Goal: Task Accomplishment & Management: Manage account settings

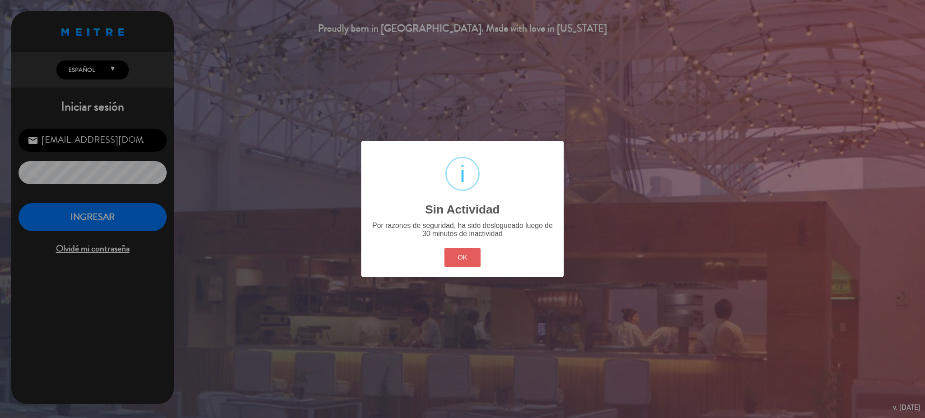
click at [465, 251] on button "OK" at bounding box center [462, 257] width 37 height 19
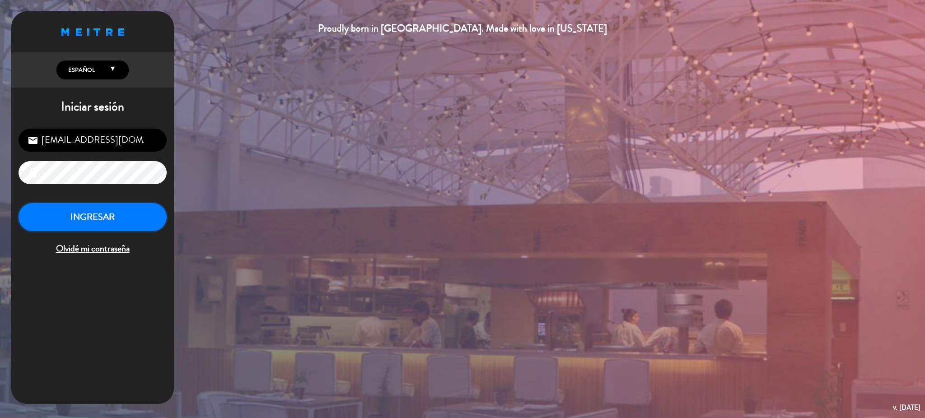
click at [110, 216] on button "INGRESAR" at bounding box center [93, 217] width 148 height 28
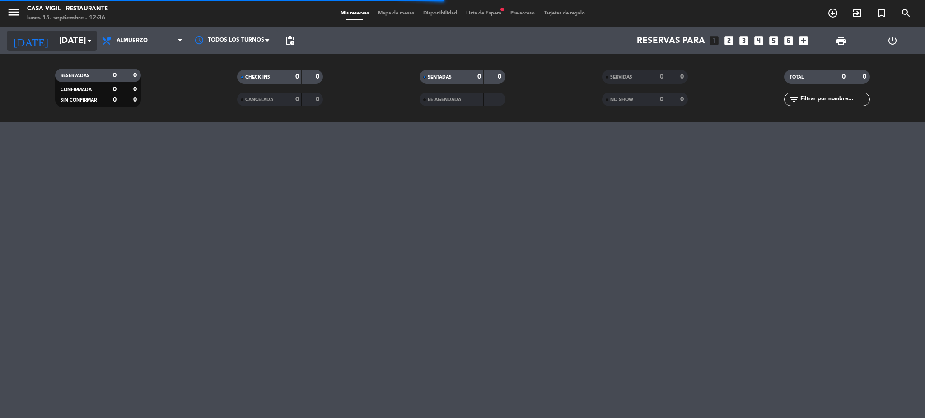
click at [68, 39] on input "[DATE]" at bounding box center [109, 40] width 109 height 19
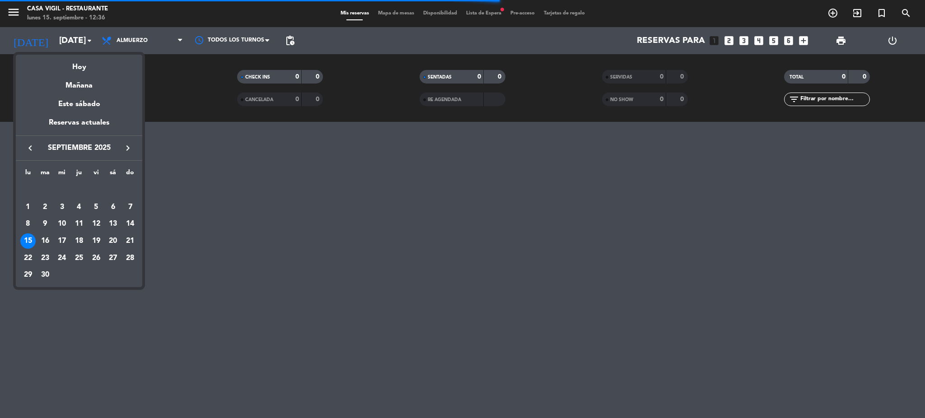
click at [5, 4] on div at bounding box center [462, 209] width 925 height 418
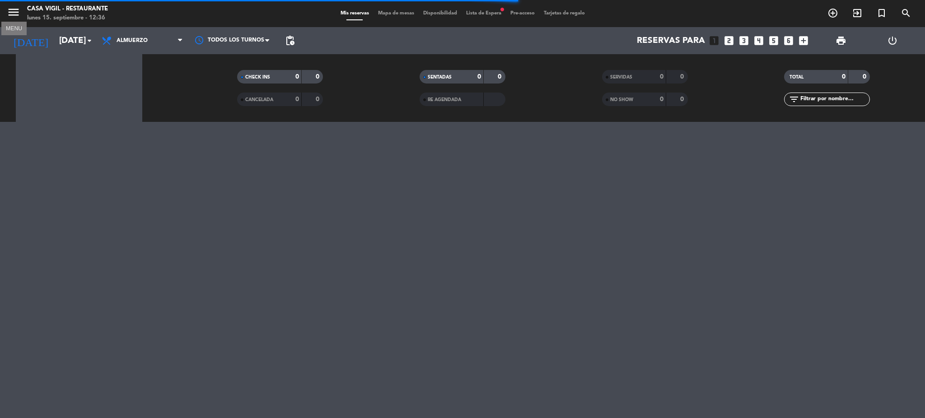
click at [15, 11] on icon "menu" at bounding box center [14, 12] width 14 height 14
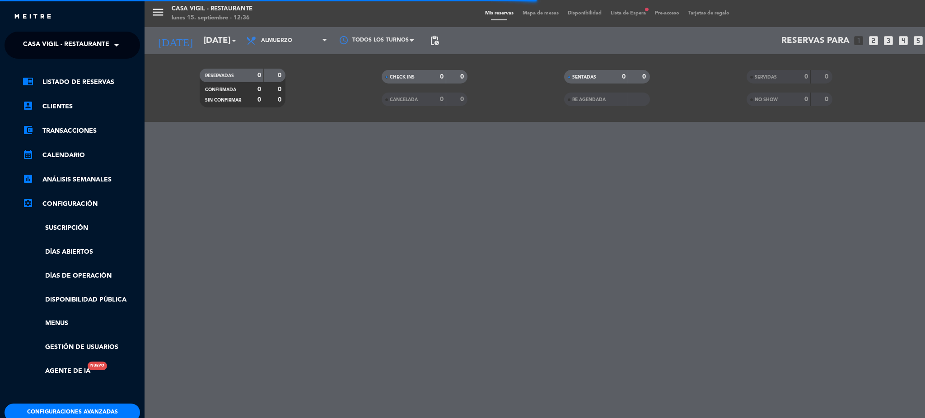
click at [76, 53] on span "Casa Vigil - Restaurante" at bounding box center [66, 45] width 86 height 19
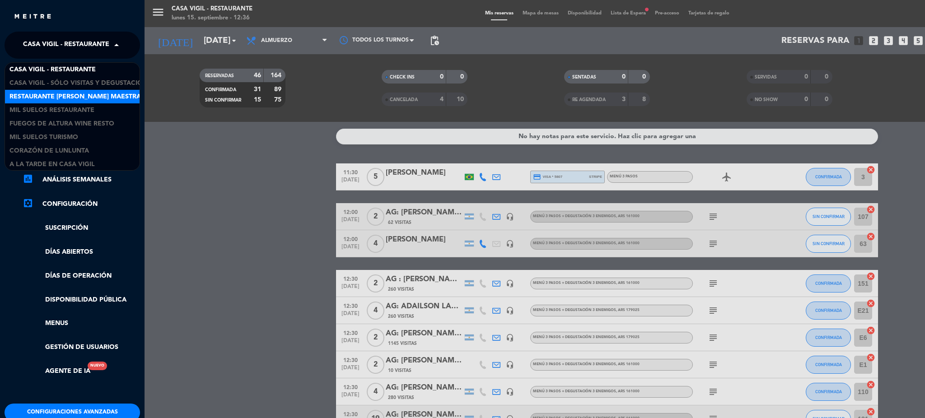
click at [84, 96] on span "Restaurante [PERSON_NAME] Maestra" at bounding box center [74, 97] width 131 height 10
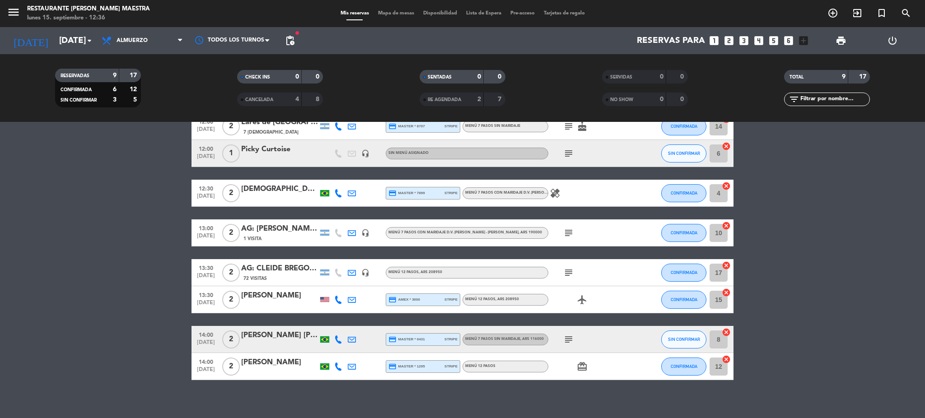
scroll to position [84, 0]
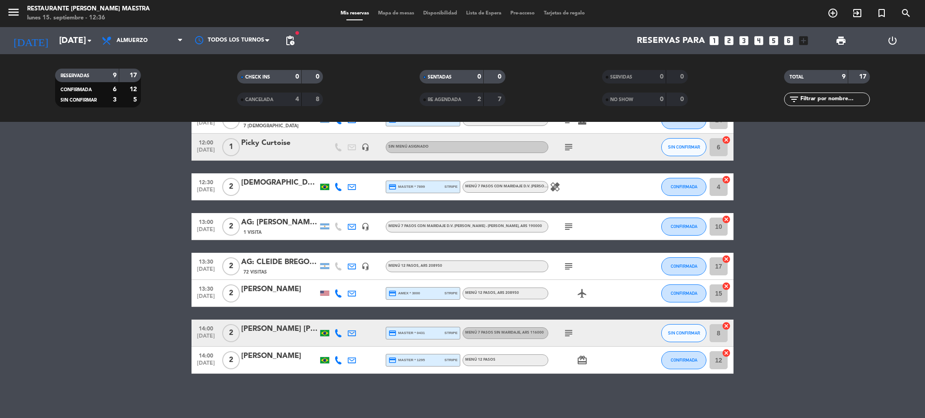
click at [285, 230] on div "1 Visita" at bounding box center [279, 233] width 77 height 8
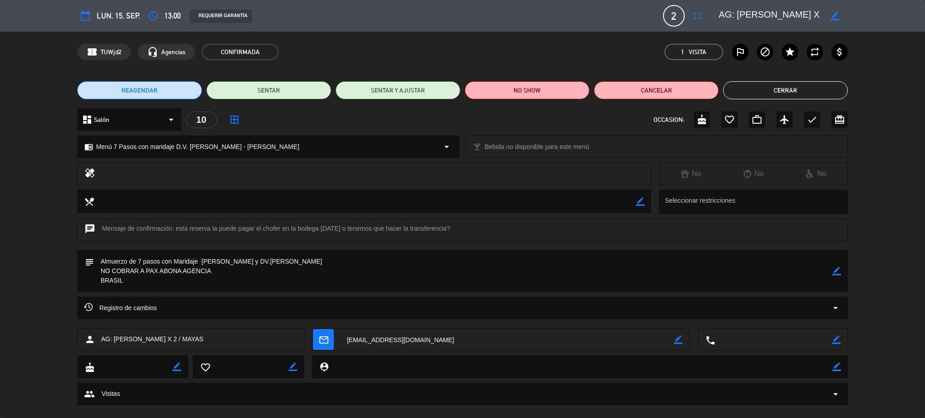
click at [815, 84] on button "Cerrar" at bounding box center [785, 90] width 125 height 18
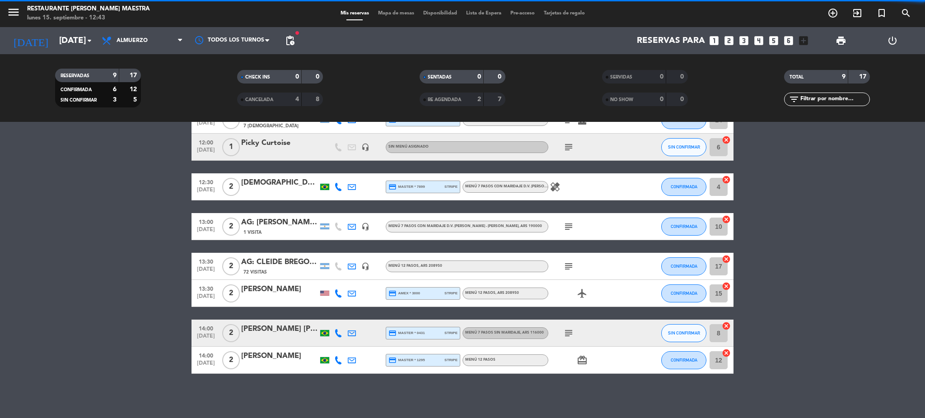
click at [4, 7] on div "menu Restaurante [PERSON_NAME] Maestra [DATE] 15. septiembre - 12:43" at bounding box center [115, 13] width 231 height 21
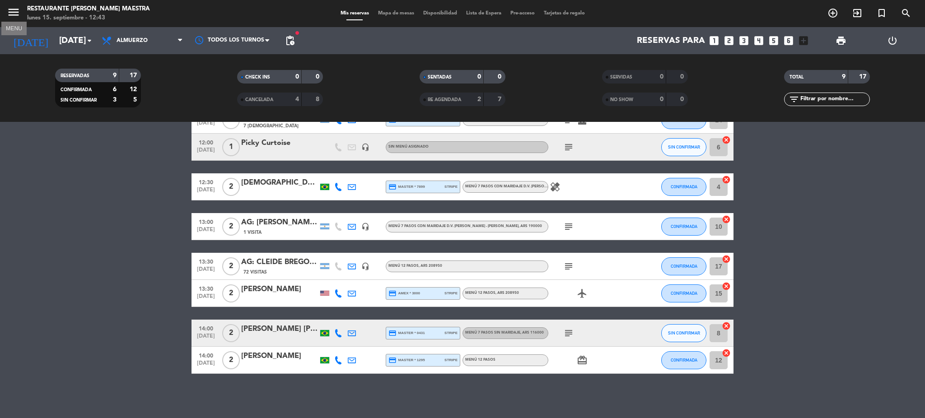
click at [11, 9] on icon "menu" at bounding box center [14, 12] width 14 height 14
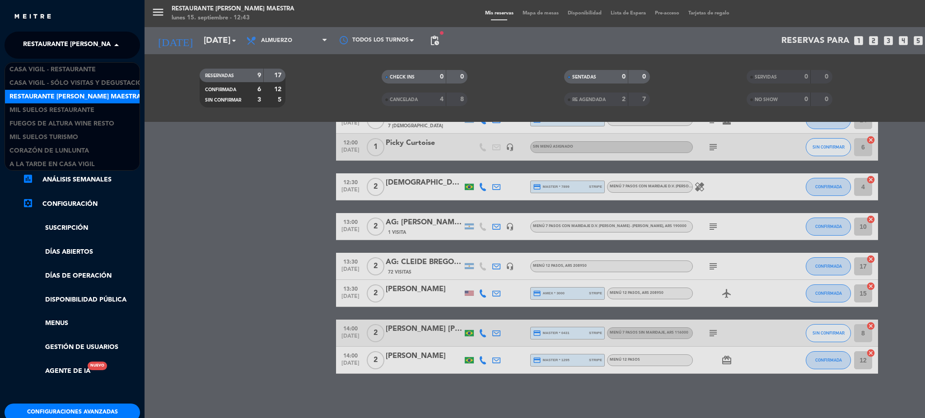
click at [55, 37] on span "Restaurante [PERSON_NAME] Maestra" at bounding box center [88, 45] width 131 height 19
click at [73, 69] on span "Casa Vigil - Restaurante" at bounding box center [52, 69] width 86 height 10
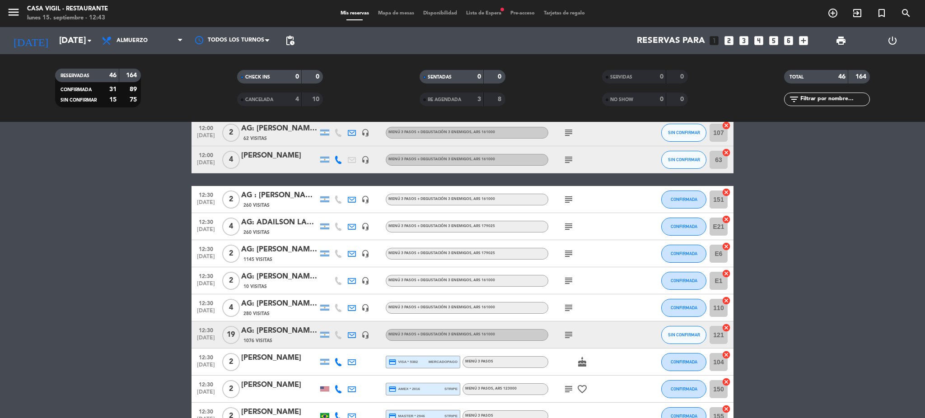
click at [8, 11] on icon "menu" at bounding box center [14, 12] width 14 height 14
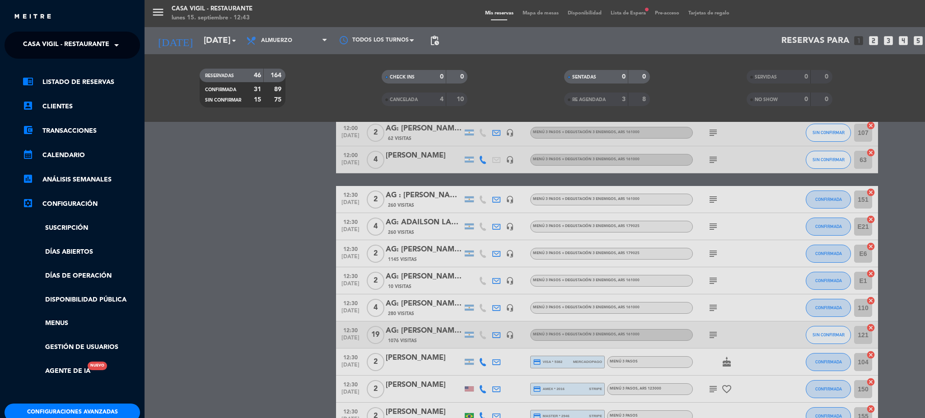
click at [54, 47] on span "Casa Vigil - Restaurante" at bounding box center [66, 45] width 86 height 19
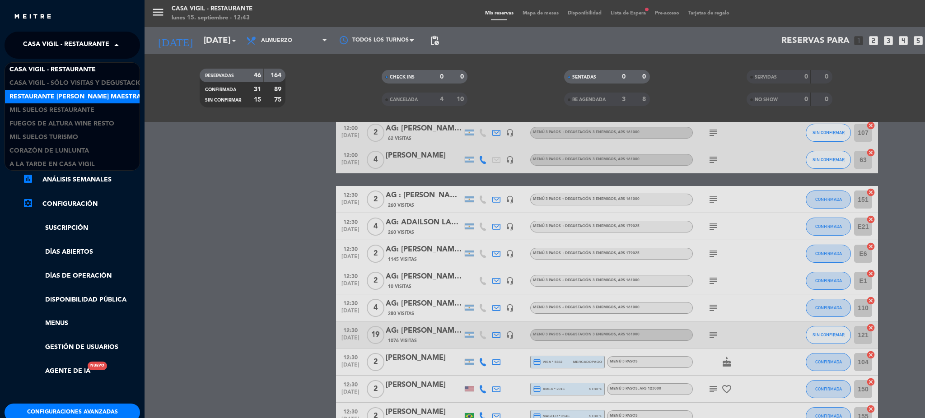
click at [52, 98] on span "Restaurante [PERSON_NAME] Maestra" at bounding box center [74, 97] width 131 height 10
